Goal: Information Seeking & Learning: Learn about a topic

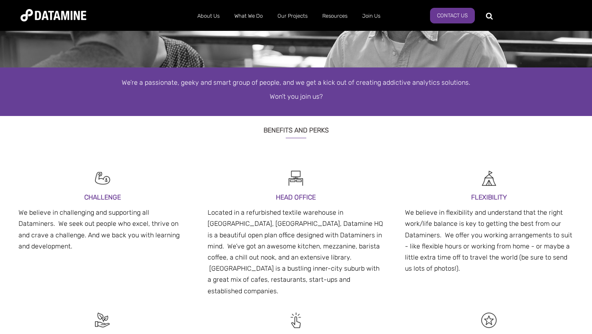
click at [348, 147] on div "Benefits and Perks" at bounding box center [296, 137] width 592 height 43
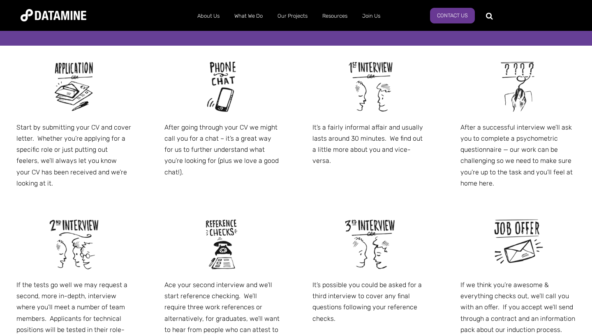
scroll to position [450, 0]
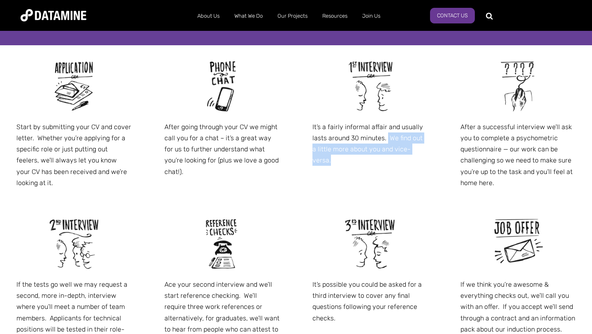
drag, startPoint x: 421, startPoint y: 150, endPoint x: 387, endPoint y: 143, distance: 34.8
click at [387, 143] on p "It’s a fairly informal affair and usually lasts around 30 minutes. We find out …" at bounding box center [369, 143] width 115 height 45
drag, startPoint x: 389, startPoint y: 138, endPoint x: 427, endPoint y: 150, distance: 39.6
click at [427, 150] on p "It’s a fairly informal affair and usually lasts around 30 minutes. We find out …" at bounding box center [369, 143] width 115 height 45
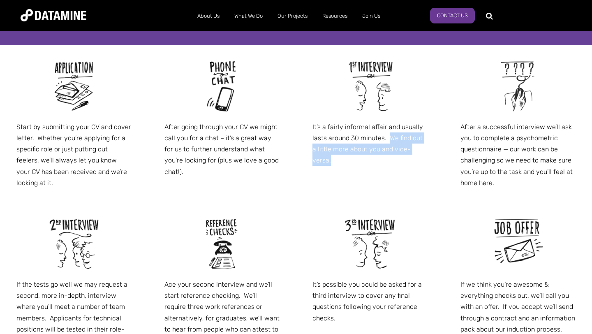
click at [427, 150] on p "It’s a fairly informal affair and usually lasts around 30 minutes. We find out …" at bounding box center [369, 143] width 115 height 45
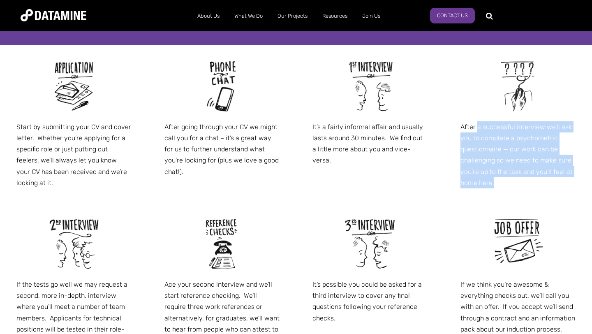
drag, startPoint x: 499, startPoint y: 189, endPoint x: 476, endPoint y: 131, distance: 62.5
click at [476, 131] on div "After a successful interview we’ll ask you to complete a psychometric questionn…" at bounding box center [518, 123] width 148 height 157
click at [476, 131] on p "After a successful interview we’ll ask you to complete a psychometric questionn…" at bounding box center [517, 154] width 115 height 67
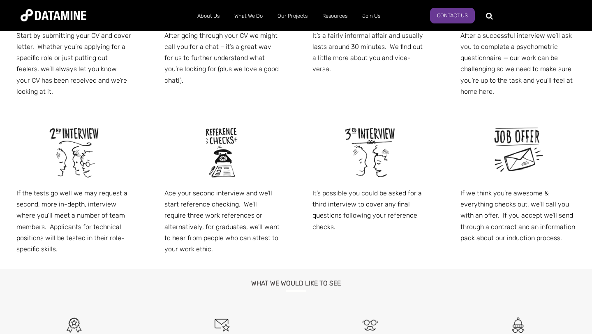
scroll to position [545, 0]
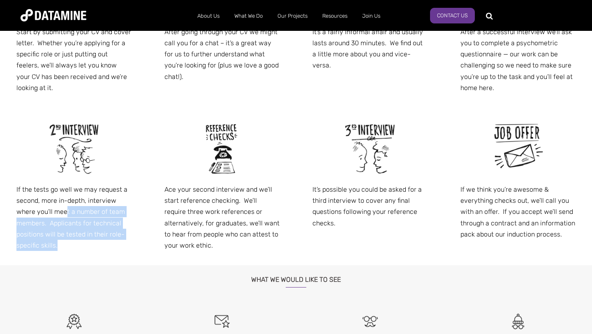
drag, startPoint x: 74, startPoint y: 249, endPoint x: 66, endPoint y: 207, distance: 42.2
click at [66, 207] on p "If the tests go well we may request a second, more in-depth, interview where yo…" at bounding box center [73, 217] width 115 height 67
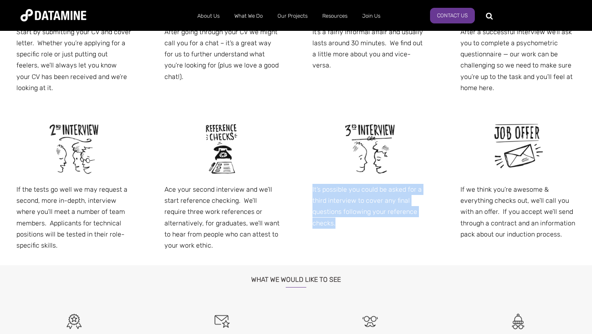
drag, startPoint x: 340, startPoint y: 224, endPoint x: 296, endPoint y: 186, distance: 58.2
click at [296, 186] on div "It’s possible you could be asked for a third interview to cover any final quest…" at bounding box center [370, 175] width 148 height 135
click at [304, 187] on div "It’s possible you could be asked for a third interview to cover any final quest…" at bounding box center [370, 175] width 148 height 135
drag, startPoint x: 336, startPoint y: 224, endPoint x: 303, endPoint y: 183, distance: 53.2
click at [303, 183] on div "It’s possible you could be asked for a third interview to cover any final quest…" at bounding box center [370, 175] width 148 height 135
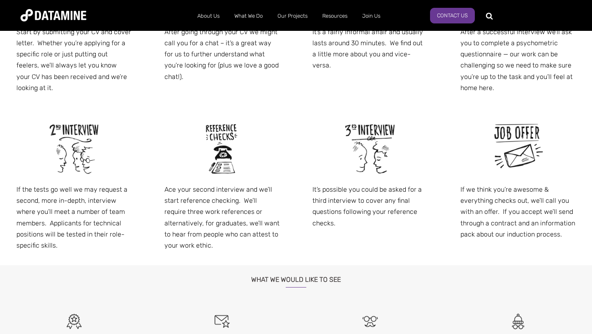
click at [337, 203] on p "It’s possible you could be asked for a third interview to cover any final quest…" at bounding box center [369, 206] width 115 height 45
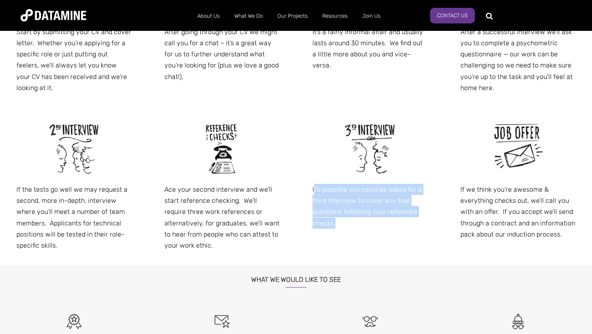
drag, startPoint x: 343, startPoint y: 224, endPoint x: 313, endPoint y: 189, distance: 45.8
click at [313, 189] on p "It’s possible you could be asked for a third interview to cover any final quest…" at bounding box center [369, 206] width 115 height 45
drag, startPoint x: 309, startPoint y: 188, endPoint x: 340, endPoint y: 225, distance: 48.4
click at [340, 225] on div "It’s possible you could be asked for a third interview to cover any final quest…" at bounding box center [370, 175] width 148 height 135
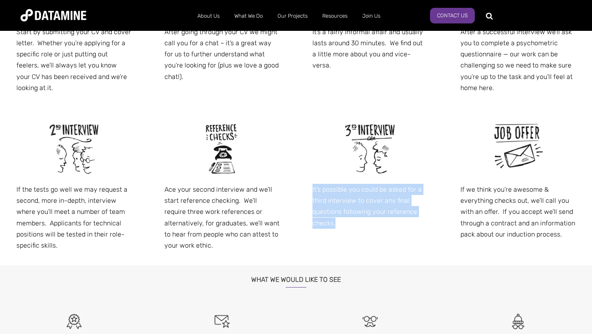
click at [340, 225] on p "It’s possible you could be asked for a third interview to cover any final quest…" at bounding box center [369, 206] width 115 height 45
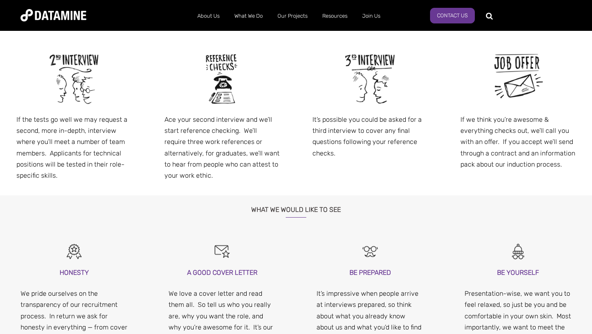
scroll to position [701, 0]
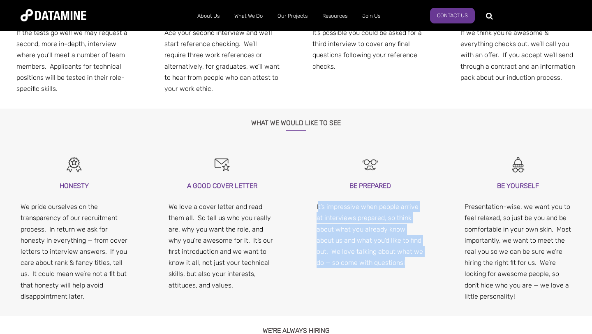
drag, startPoint x: 405, startPoint y: 263, endPoint x: 319, endPoint y: 203, distance: 105.2
click at [319, 203] on p "It’s impressive when people arrive at interviews prepared, so think about what …" at bounding box center [369, 234] width 107 height 67
drag, startPoint x: 398, startPoint y: 264, endPoint x: 327, endPoint y: 199, distance: 96.3
click at [327, 199] on div "BE PREPARED It’s impressive when people arrive at interviews prepared, so think…" at bounding box center [369, 224] width 107 height 88
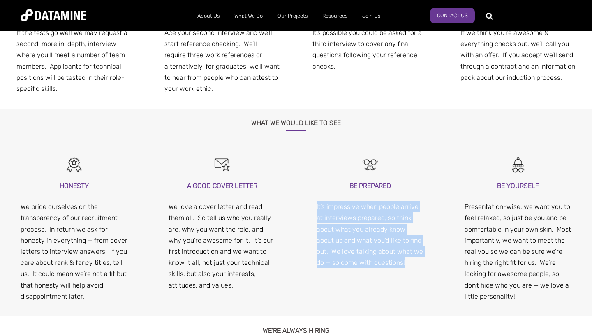
click at [327, 199] on div "BE PREPARED It’s impressive when people arrive at interviews prepared, so think…" at bounding box center [369, 224] width 107 height 88
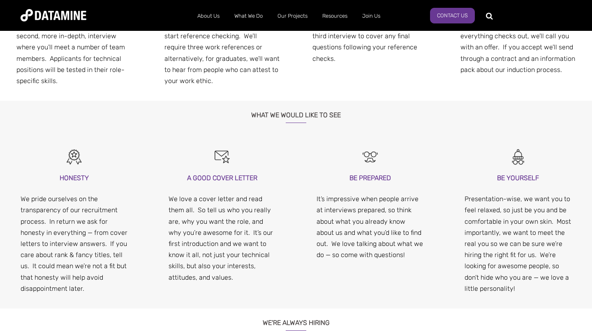
scroll to position [711, 0]
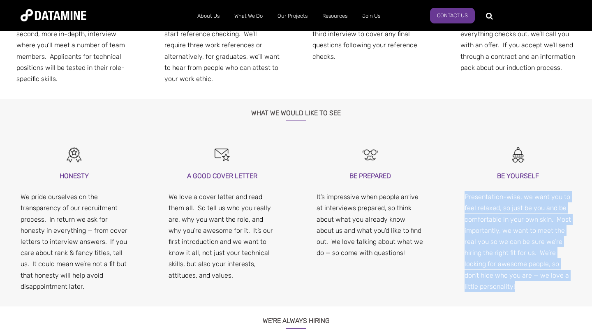
drag, startPoint x: 517, startPoint y: 284, endPoint x: 464, endPoint y: 191, distance: 107.3
click at [464, 191] on p "Presentation-wise, we want you to feel relaxed, so just be you and be comfortab…" at bounding box center [517, 241] width 107 height 101
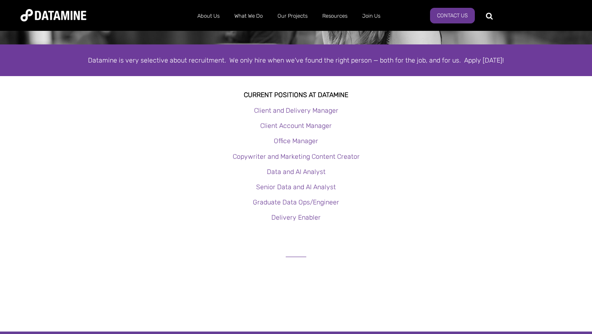
scroll to position [0, 0]
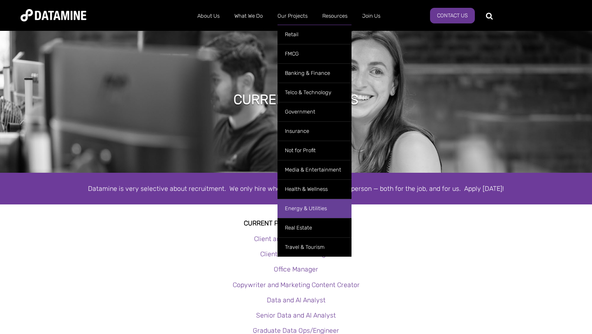
click at [308, 205] on link "Energy & Utilities" at bounding box center [314, 207] width 74 height 19
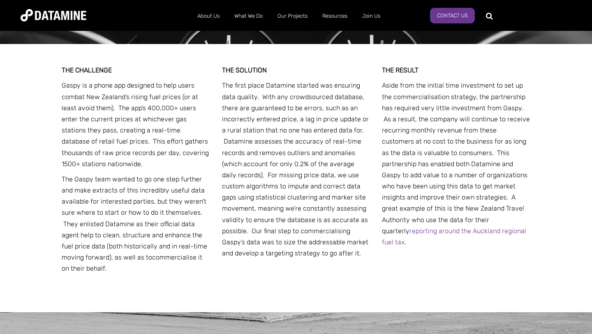
scroll to position [322, 0]
